Goal: Information Seeking & Learning: Learn about a topic

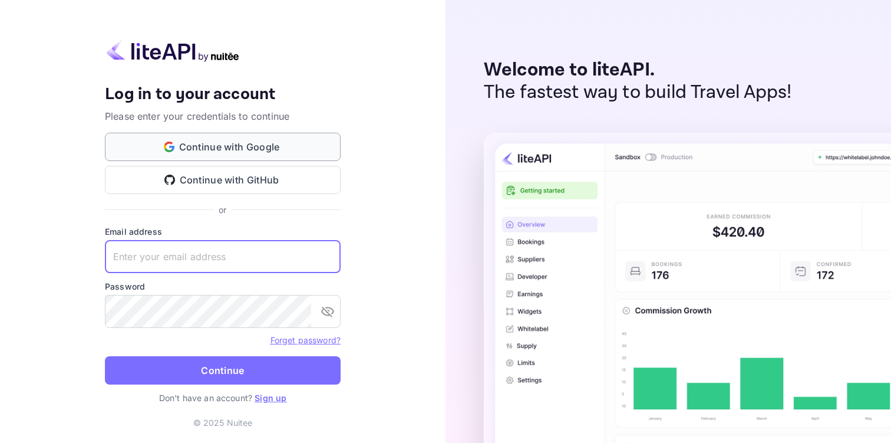
click at [176, 144] on button "Continue with Google" at bounding box center [223, 147] width 236 height 28
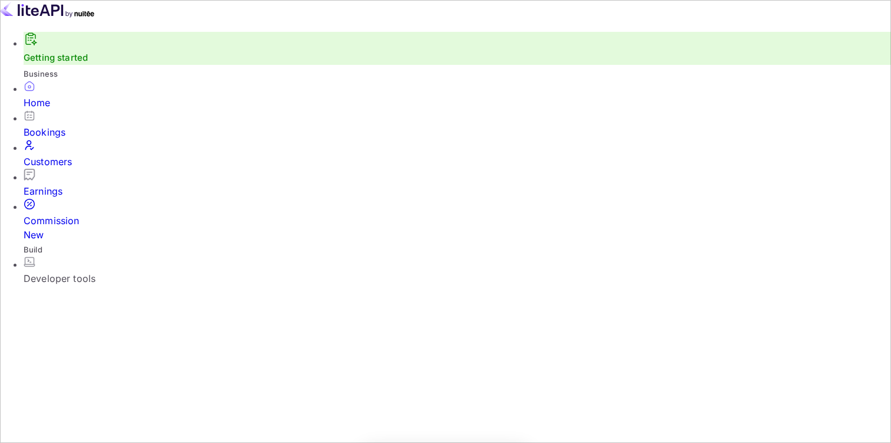
scroll to position [192, 229]
click at [58, 187] on div "Earnings" at bounding box center [458, 191] width 868 height 14
click at [68, 271] on div "Developer tools" at bounding box center [458, 278] width 868 height 14
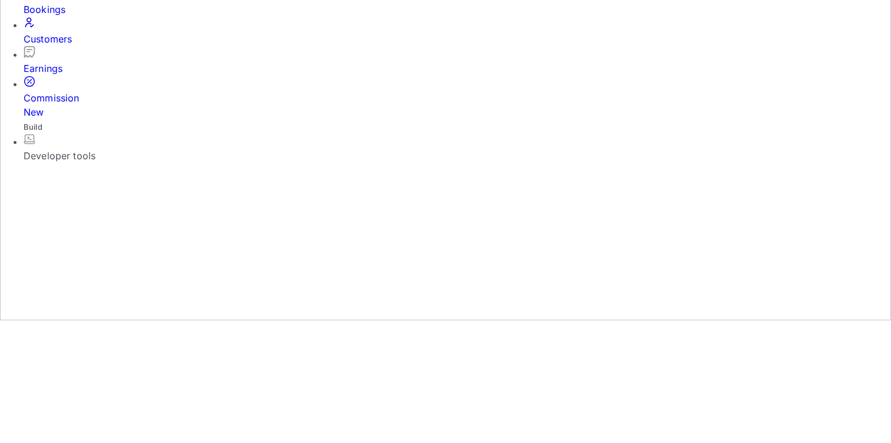
scroll to position [176, 0]
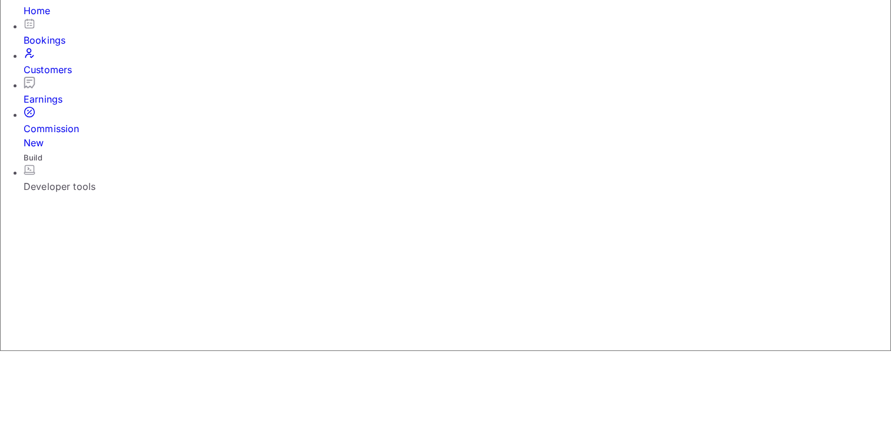
scroll to position [96, 0]
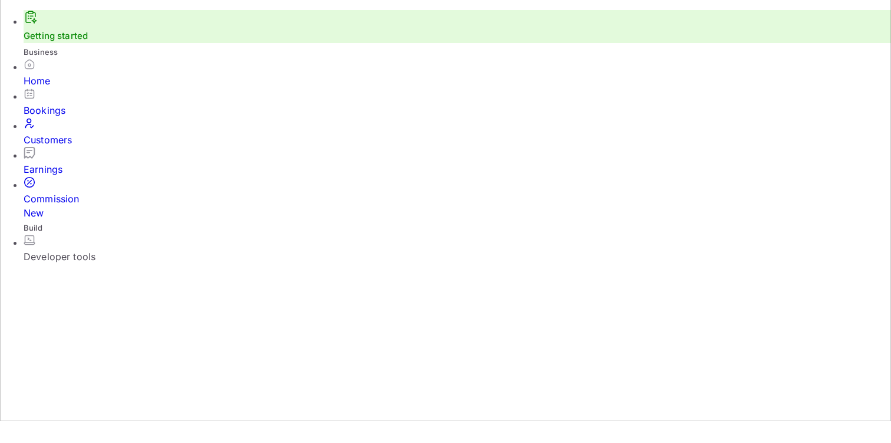
scroll to position [32, 0]
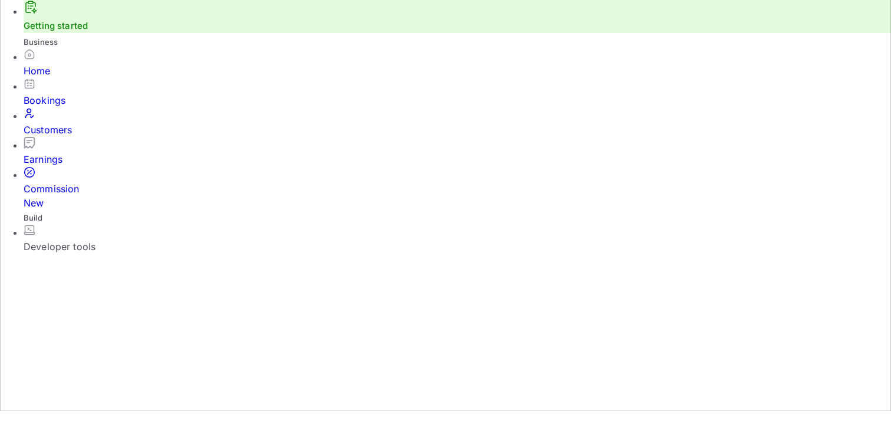
click at [80, 31] on link "Getting started" at bounding box center [56, 25] width 64 height 11
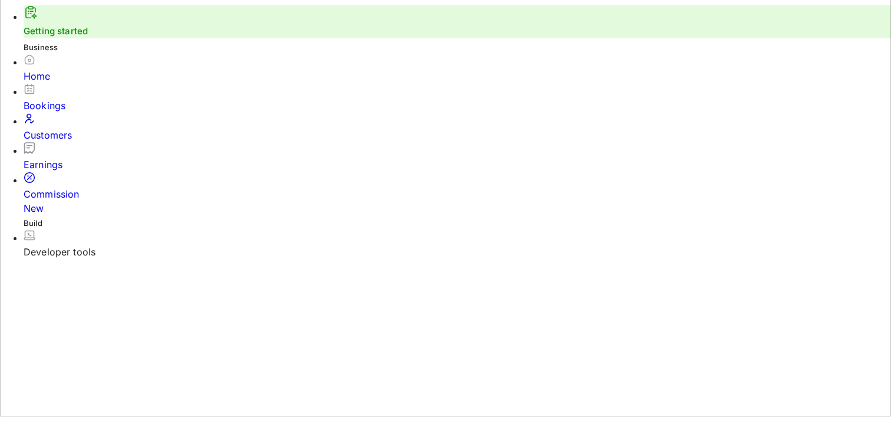
click at [86, 37] on link "Getting started" at bounding box center [56, 30] width 64 height 11
